Goal: Task Accomplishment & Management: Manage account settings

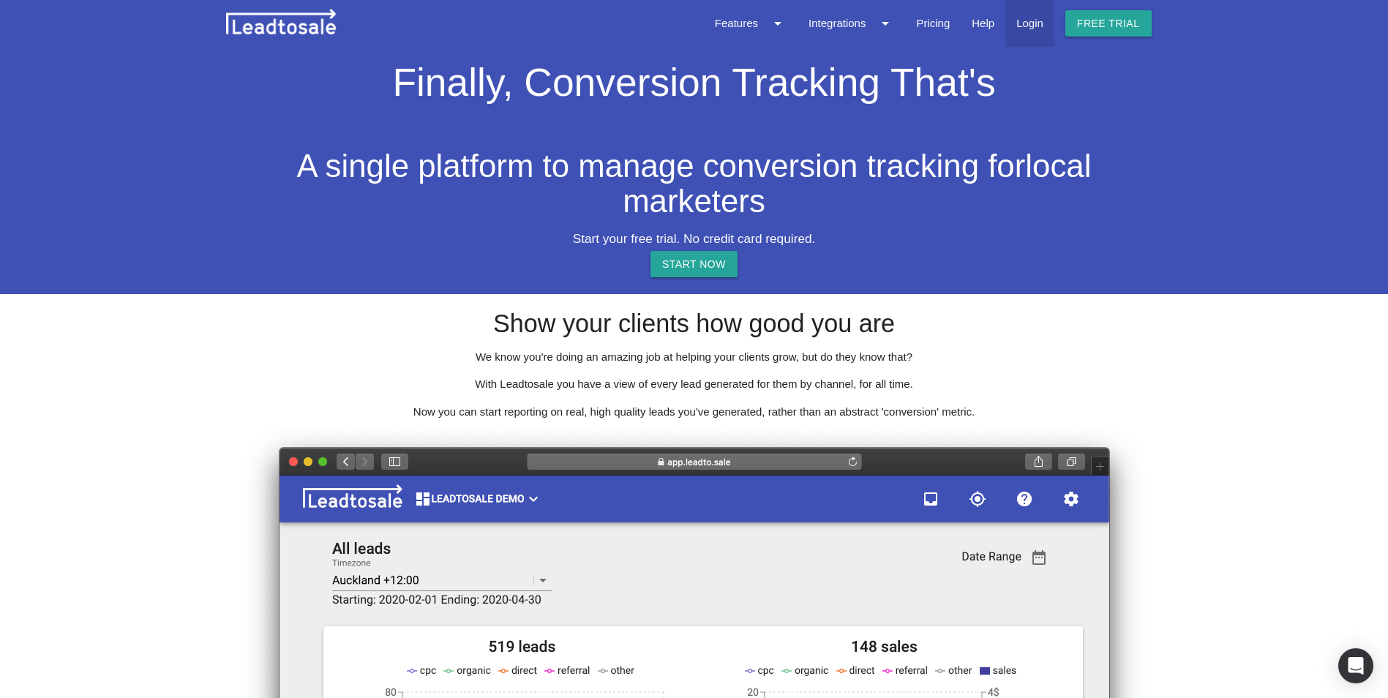
click at [1048, 31] on link "Login" at bounding box center [1029, 23] width 49 height 47
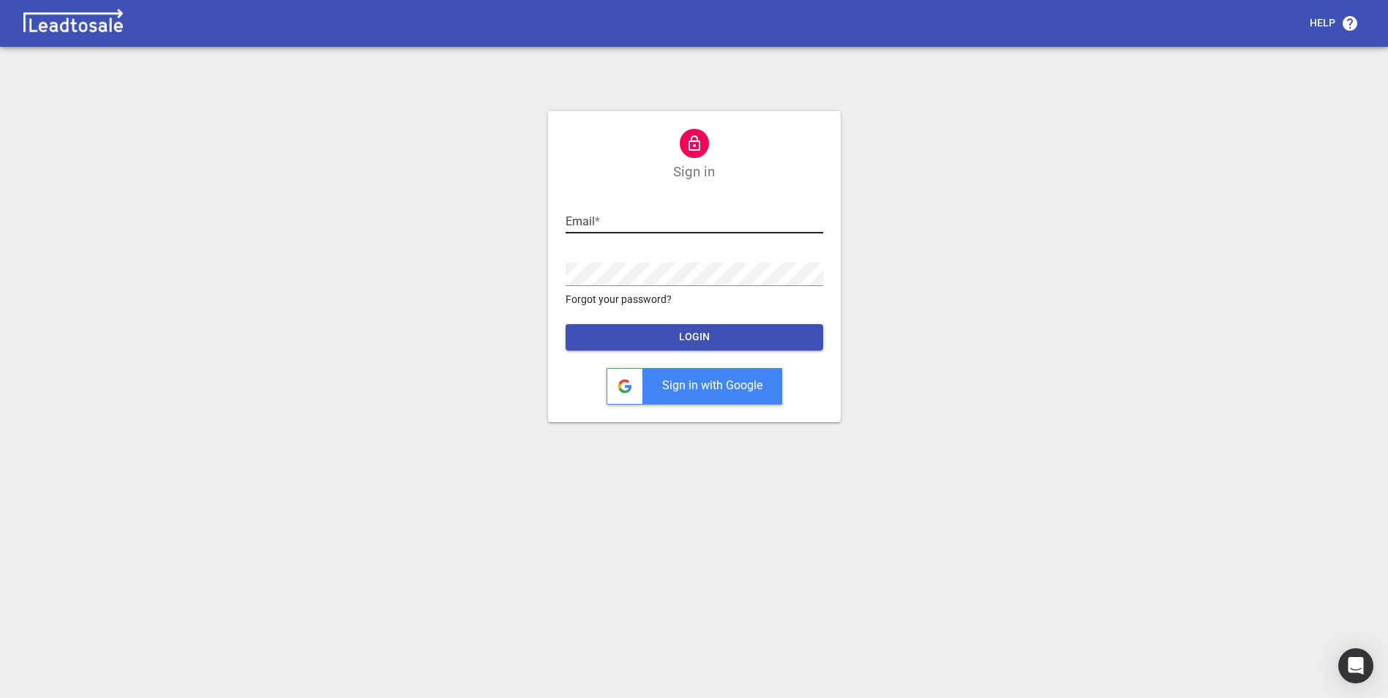
click at [653, 224] on input "text" at bounding box center [695, 221] width 258 height 23
click at [691, 329] on button "LOGIN" at bounding box center [695, 337] width 258 height 26
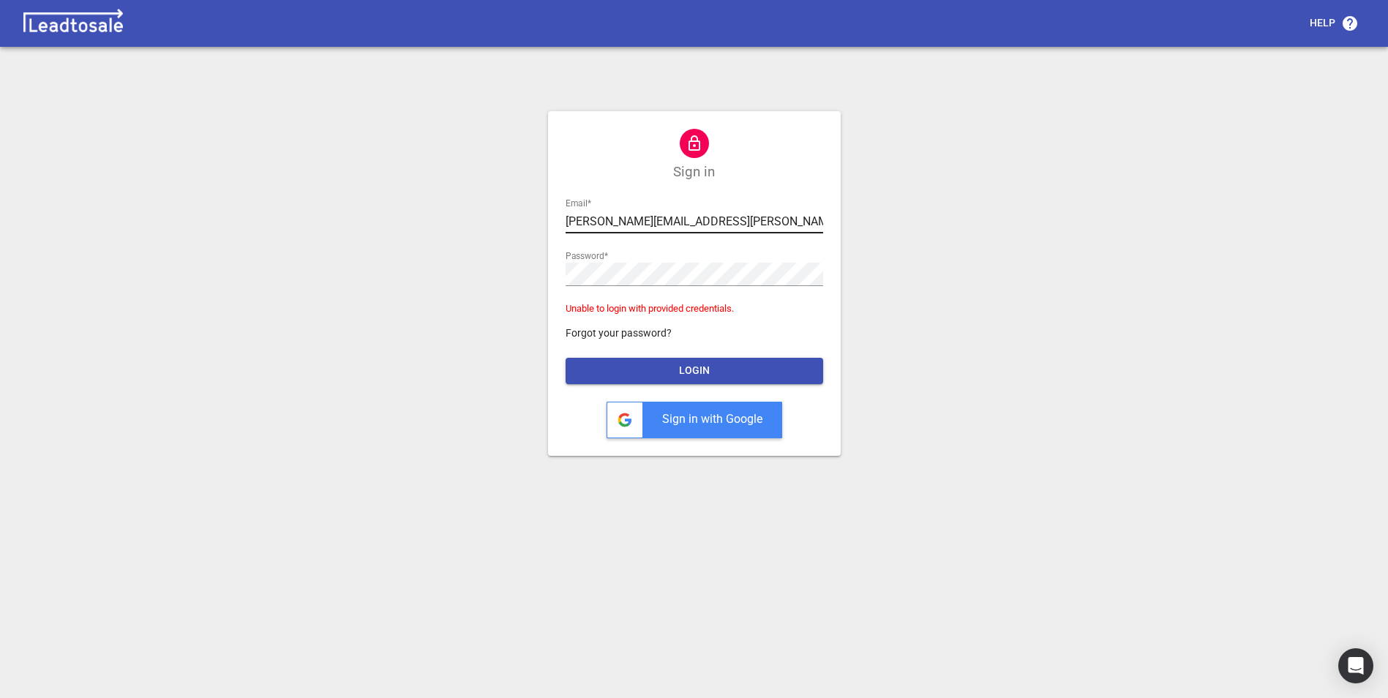
click at [681, 218] on input "[PERSON_NAME][EMAIL_ADDRESS][PERSON_NAME][DOMAIN_NAME]" at bounding box center [695, 221] width 258 height 23
click at [688, 219] on input "[PERSON_NAME][EMAIL_ADDRESS][PERSON_NAME][DOMAIN_NAME]" at bounding box center [695, 221] width 258 height 23
click at [709, 222] on input "[PERSON_NAME][EMAIL_ADDRESS][PERSON_NAME][DOMAIN_NAME]" at bounding box center [695, 221] width 258 height 23
type input "k"
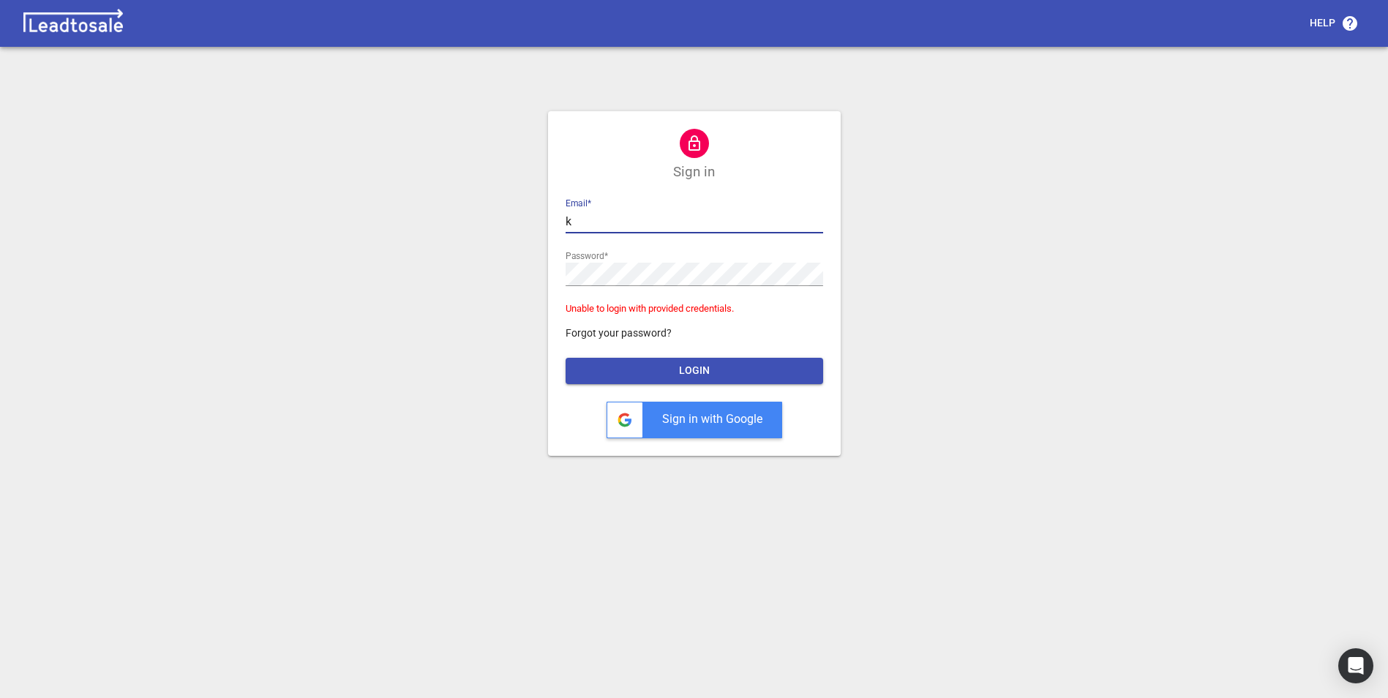
type input "[PERSON_NAME][EMAIL_ADDRESS][DOMAIN_NAME]"
click at [688, 369] on span "LOGIN" at bounding box center [694, 371] width 234 height 15
